Goal: Task Accomplishment & Management: Manage account settings

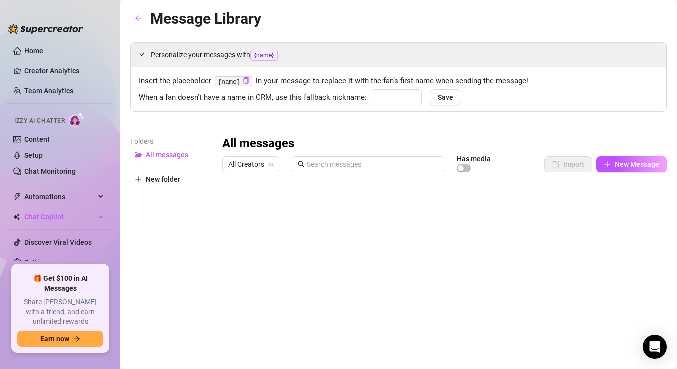
type input "babe"
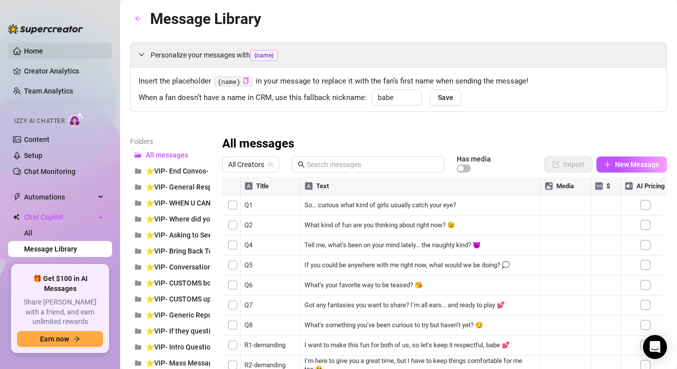
click at [43, 54] on link "Home" at bounding box center [33, 51] width 19 height 8
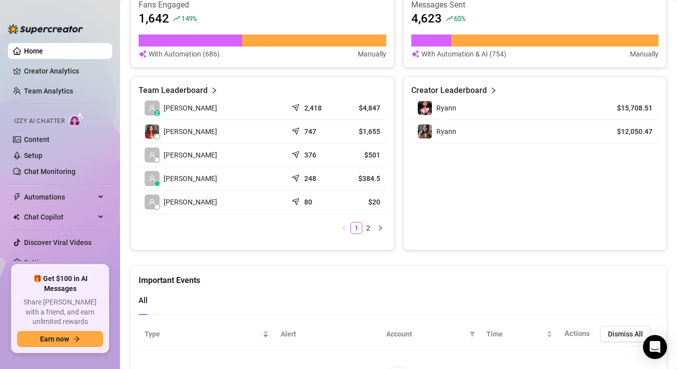
scroll to position [400, 0]
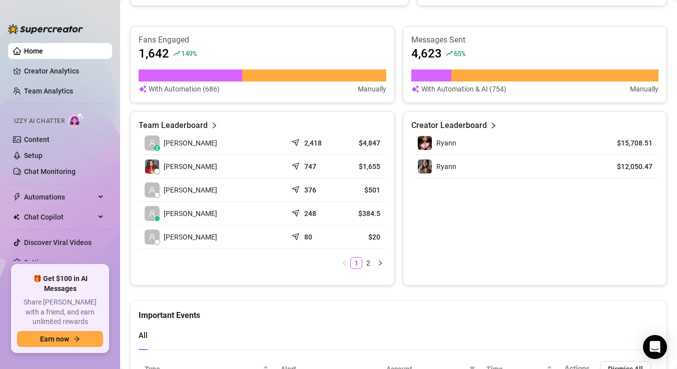
click at [352, 138] on article "$4,847" at bounding box center [362, 143] width 38 height 10
click at [73, 94] on link "Team Analytics" at bounding box center [48, 91] width 49 height 8
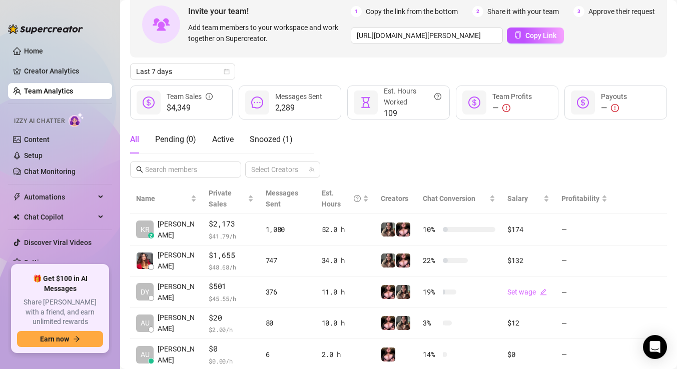
scroll to position [58, 0]
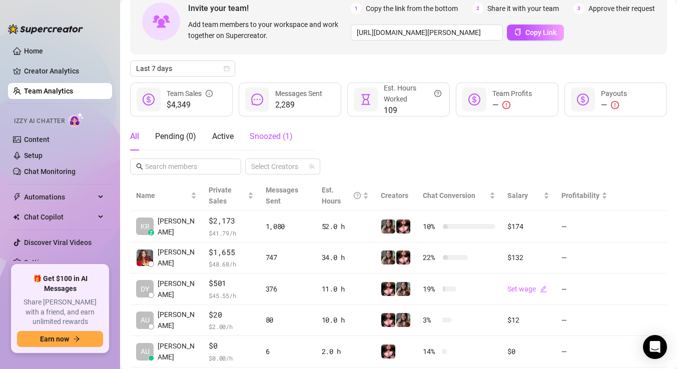
click at [286, 137] on span "Snoozed ( 1 )" at bounding box center [271, 137] width 43 height 10
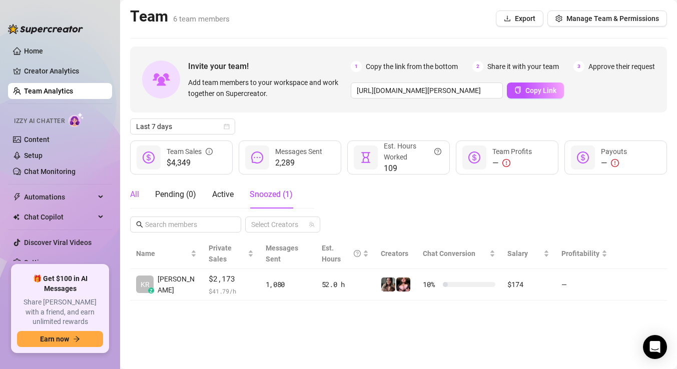
click at [136, 196] on div "All" at bounding box center [134, 195] width 9 height 12
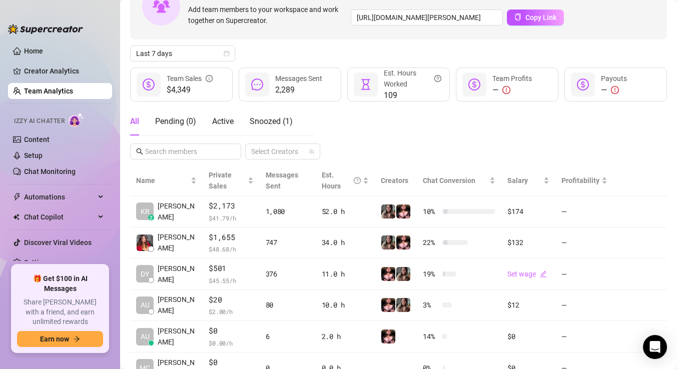
scroll to position [64, 0]
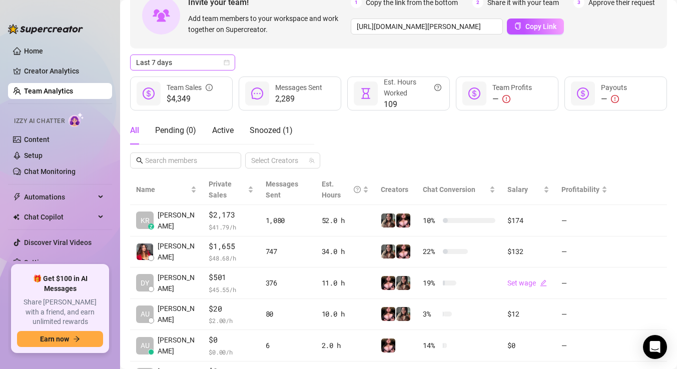
click at [217, 63] on span "Last 7 days" at bounding box center [182, 62] width 93 height 15
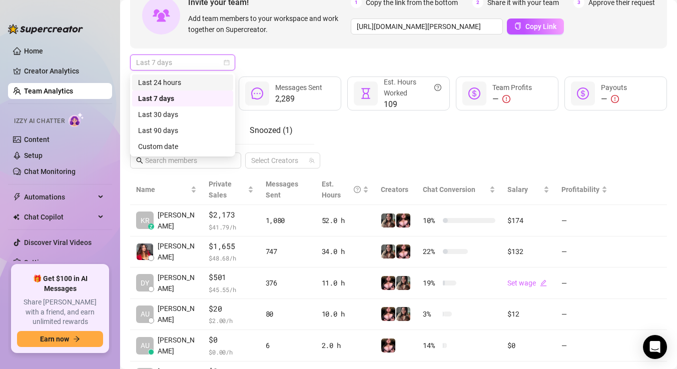
click at [208, 86] on div "Last 24 hours" at bounding box center [182, 82] width 89 height 11
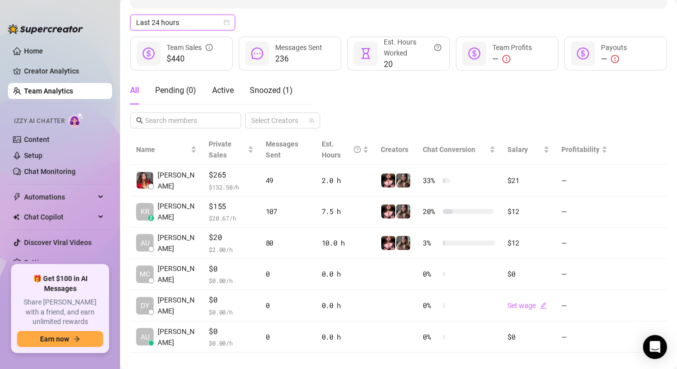
scroll to position [118, 0]
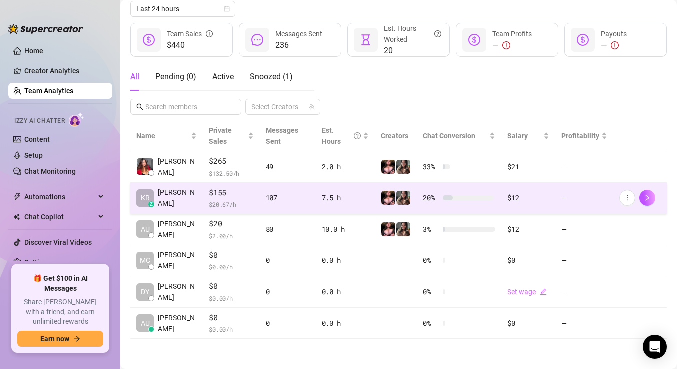
click at [361, 199] on div "7.5 h" at bounding box center [346, 198] width 48 height 11
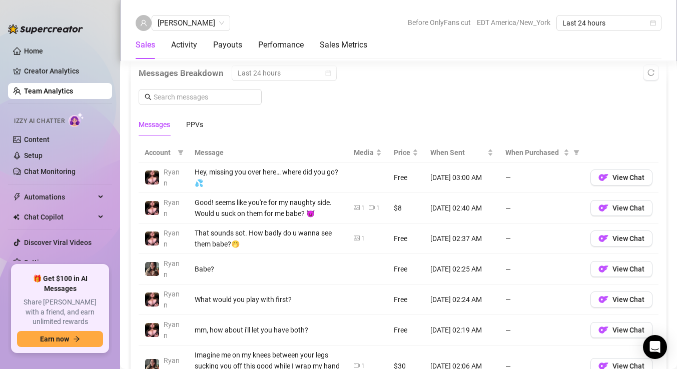
scroll to position [647, 0]
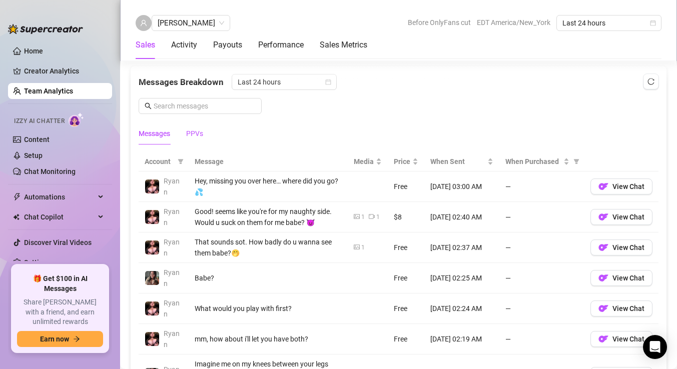
click at [191, 135] on div "PPVs" at bounding box center [194, 133] width 17 height 11
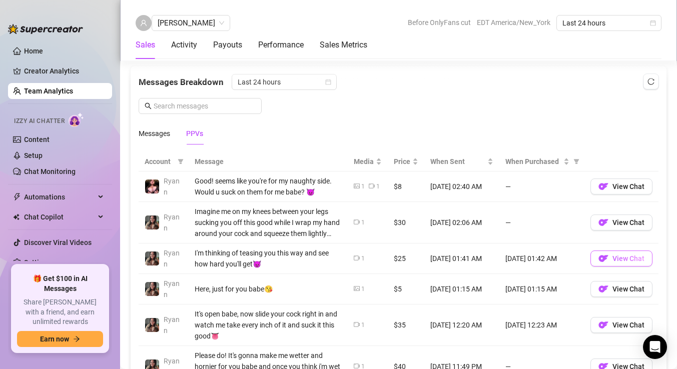
click at [616, 256] on span "View Chat" at bounding box center [628, 259] width 32 height 8
click at [606, 228] on span "button" at bounding box center [603, 223] width 10 height 13
click at [624, 185] on span "View Chat" at bounding box center [628, 187] width 32 height 8
click at [43, 48] on link "Home" at bounding box center [33, 51] width 19 height 8
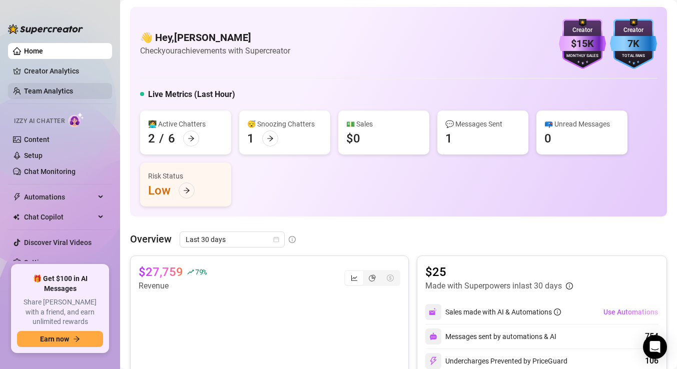
click at [73, 91] on link "Team Analytics" at bounding box center [48, 91] width 49 height 8
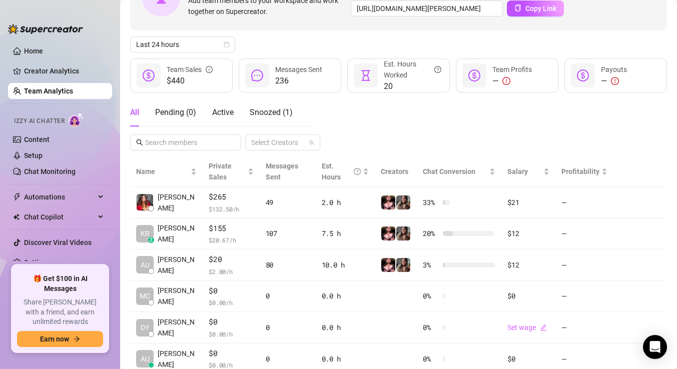
scroll to position [102, 0]
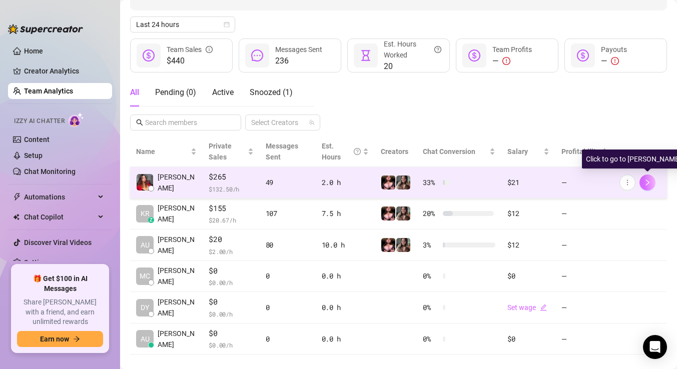
click at [648, 182] on icon "right" at bounding box center [647, 183] width 4 height 6
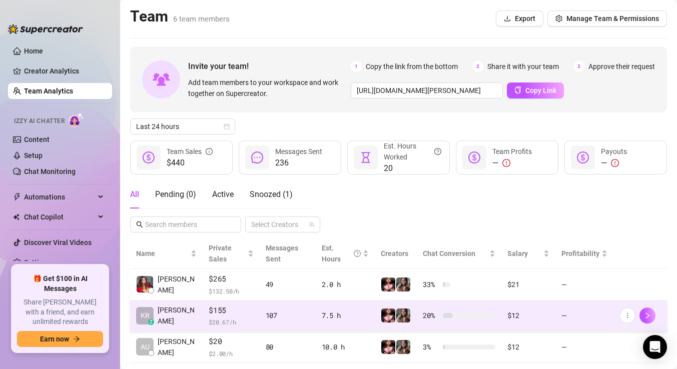
click at [190, 323] on td "KR z [PERSON_NAME]" at bounding box center [166, 317] width 73 height 32
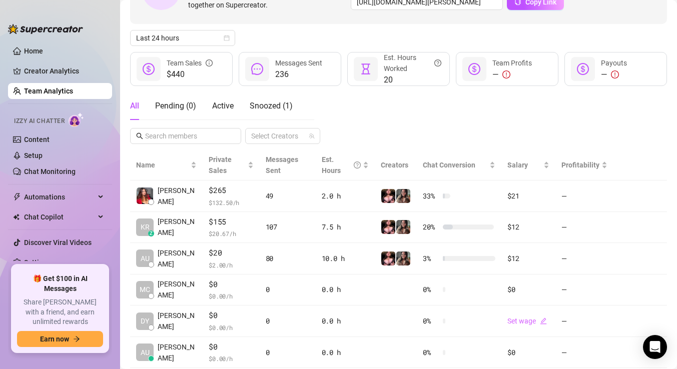
scroll to position [118, 0]
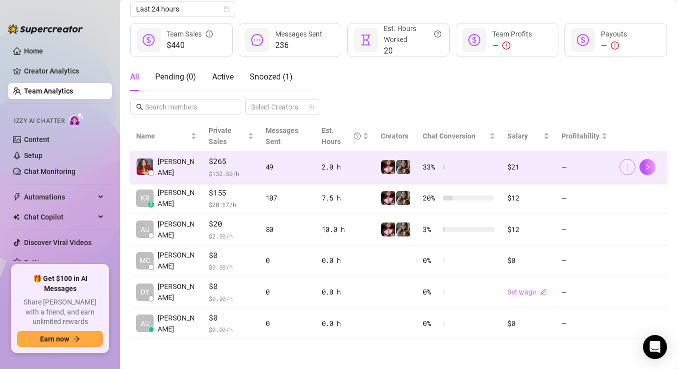
click at [630, 167] on icon "more" at bounding box center [627, 167] width 7 height 7
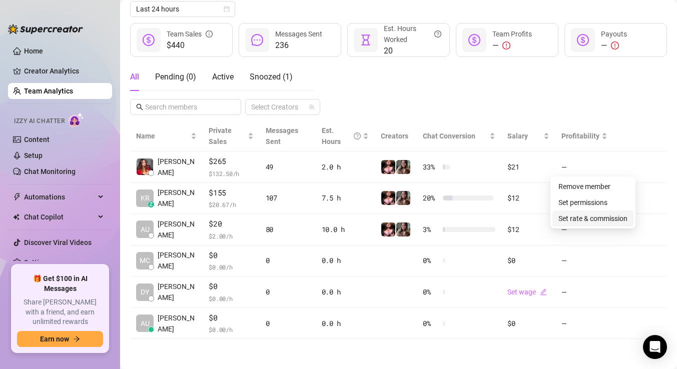
click at [613, 216] on link "Set rate & commission" at bounding box center [592, 219] width 69 height 8
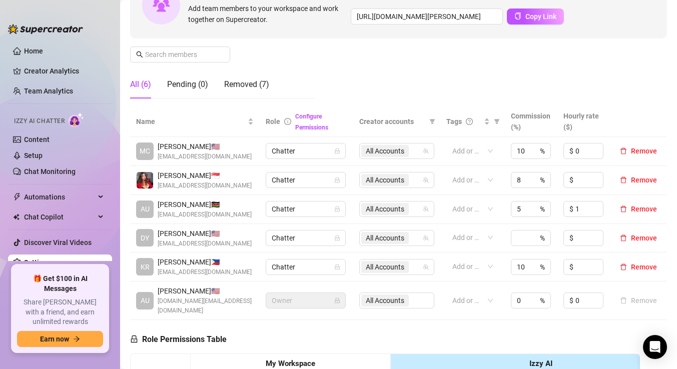
scroll to position [118, 0]
click at [523, 184] on input "8" at bounding box center [522, 180] width 10 height 15
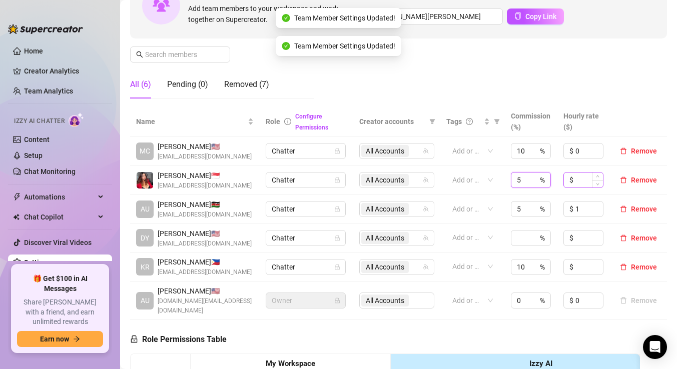
type input "5"
click at [583, 181] on input at bounding box center [589, 180] width 28 height 15
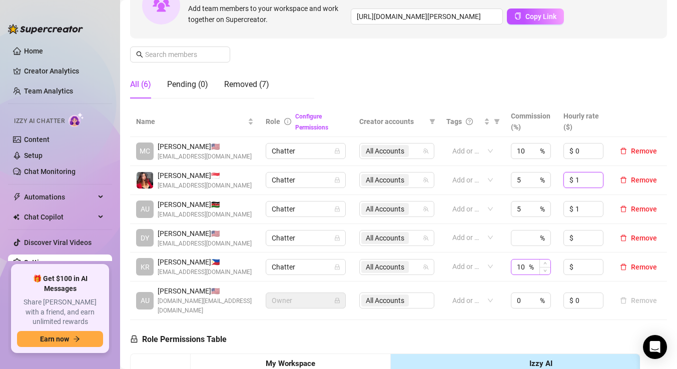
type input "1"
click at [527, 266] on input "10" at bounding box center [522, 267] width 10 height 15
type input "1"
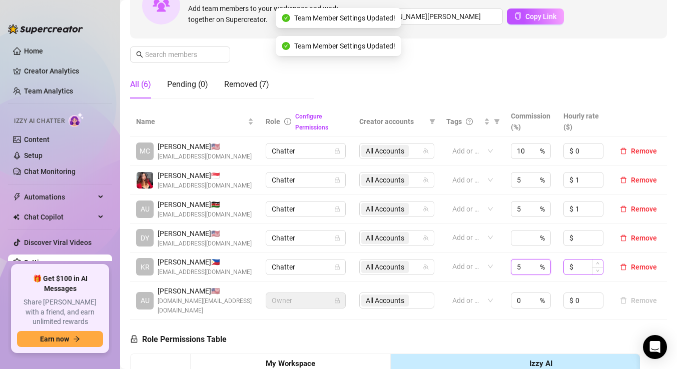
type input "5"
click at [583, 268] on input at bounding box center [589, 267] width 28 height 15
type input "1"
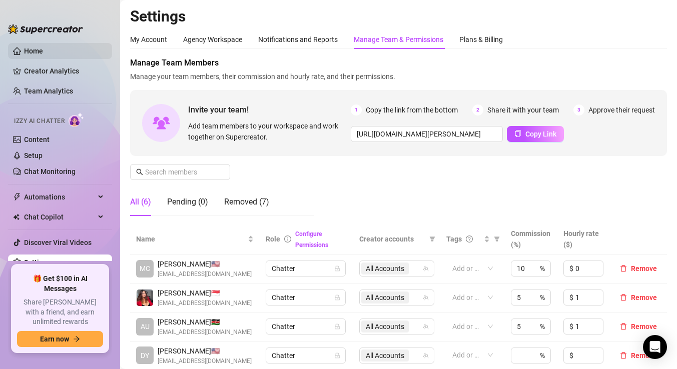
click at [31, 50] on link "Home" at bounding box center [33, 51] width 19 height 8
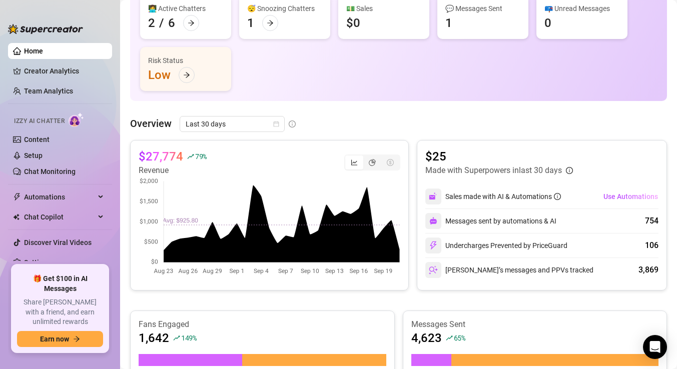
scroll to position [77, 0]
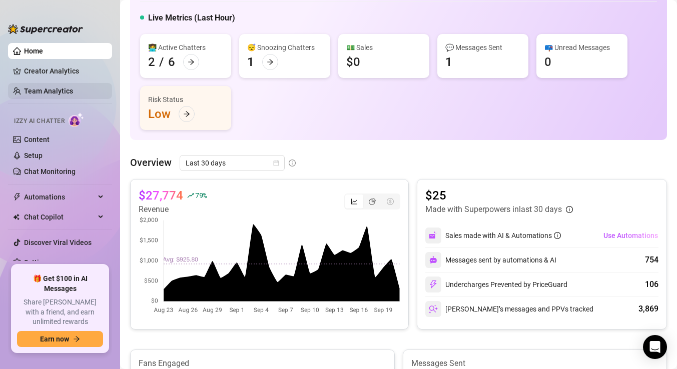
click at [73, 91] on link "Team Analytics" at bounding box center [48, 91] width 49 height 8
